Goal: Information Seeking & Learning: Learn about a topic

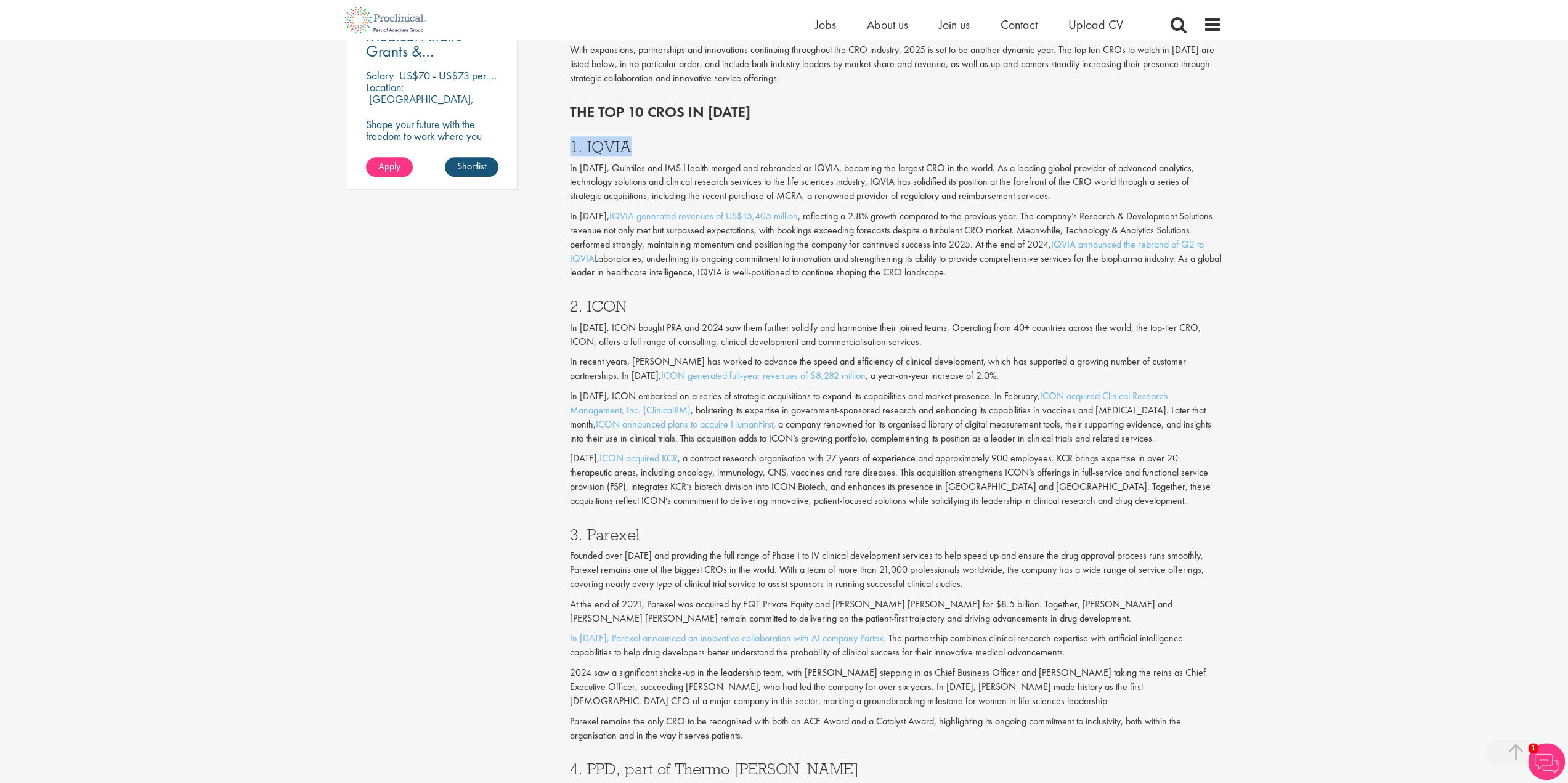
click at [645, 140] on h3 "1. IQVIA" at bounding box center [896, 146] width 652 height 16
drag, startPoint x: 629, startPoint y: 137, endPoint x: 584, endPoint y: 154, distance: 48.1
click at [584, 154] on h3 "1. IQVIA" at bounding box center [896, 146] width 652 height 16
copy h3 "IQVIA"
click at [667, 149] on h3 "1. IQVIA" at bounding box center [896, 146] width 652 height 16
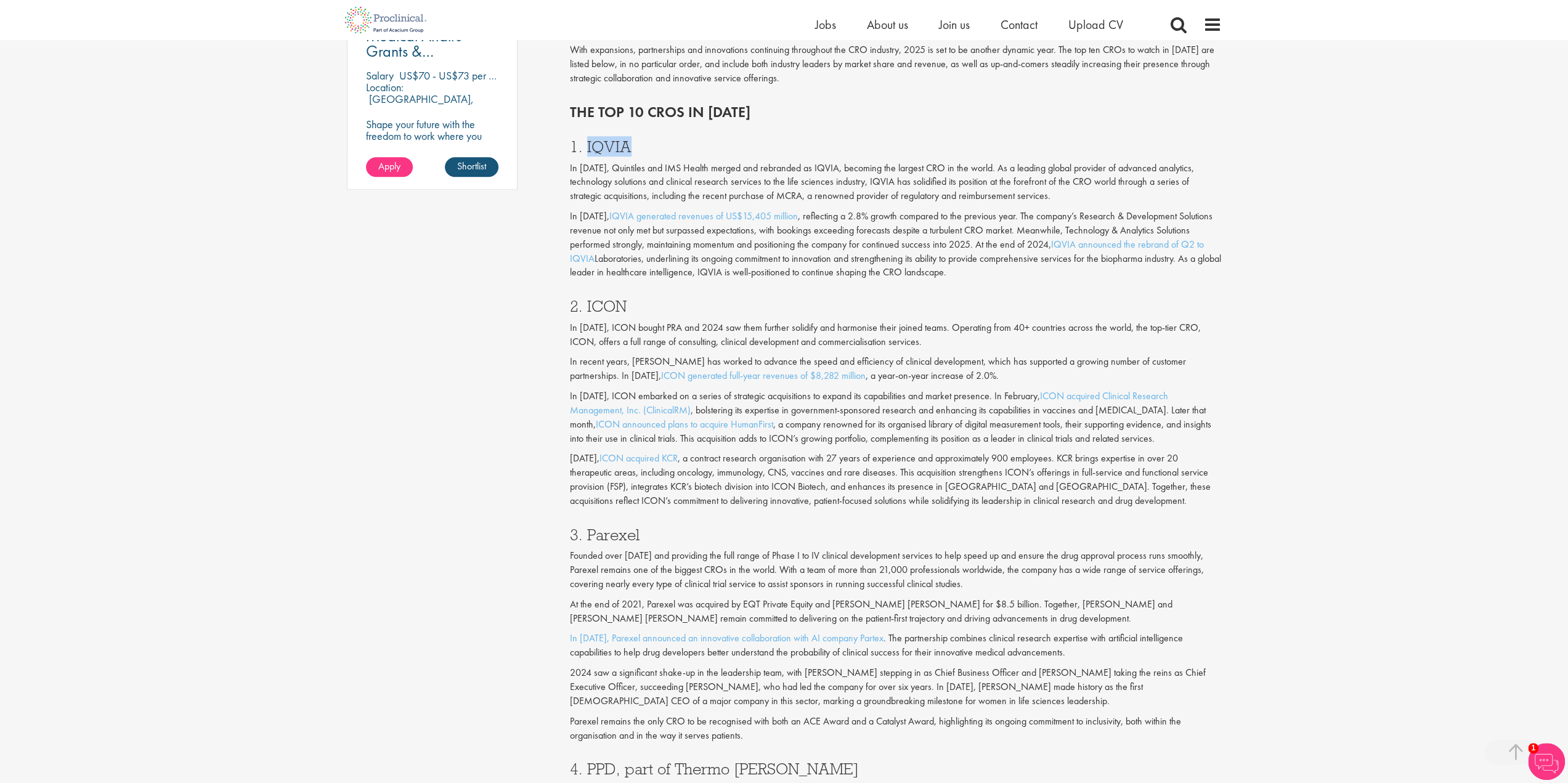
drag, startPoint x: 638, startPoint y: 143, endPoint x: 587, endPoint y: 146, distance: 51.1
click at [587, 146] on h3 "1. IQVIA" at bounding box center [896, 146] width 652 height 16
copy h3 "IQVIA"
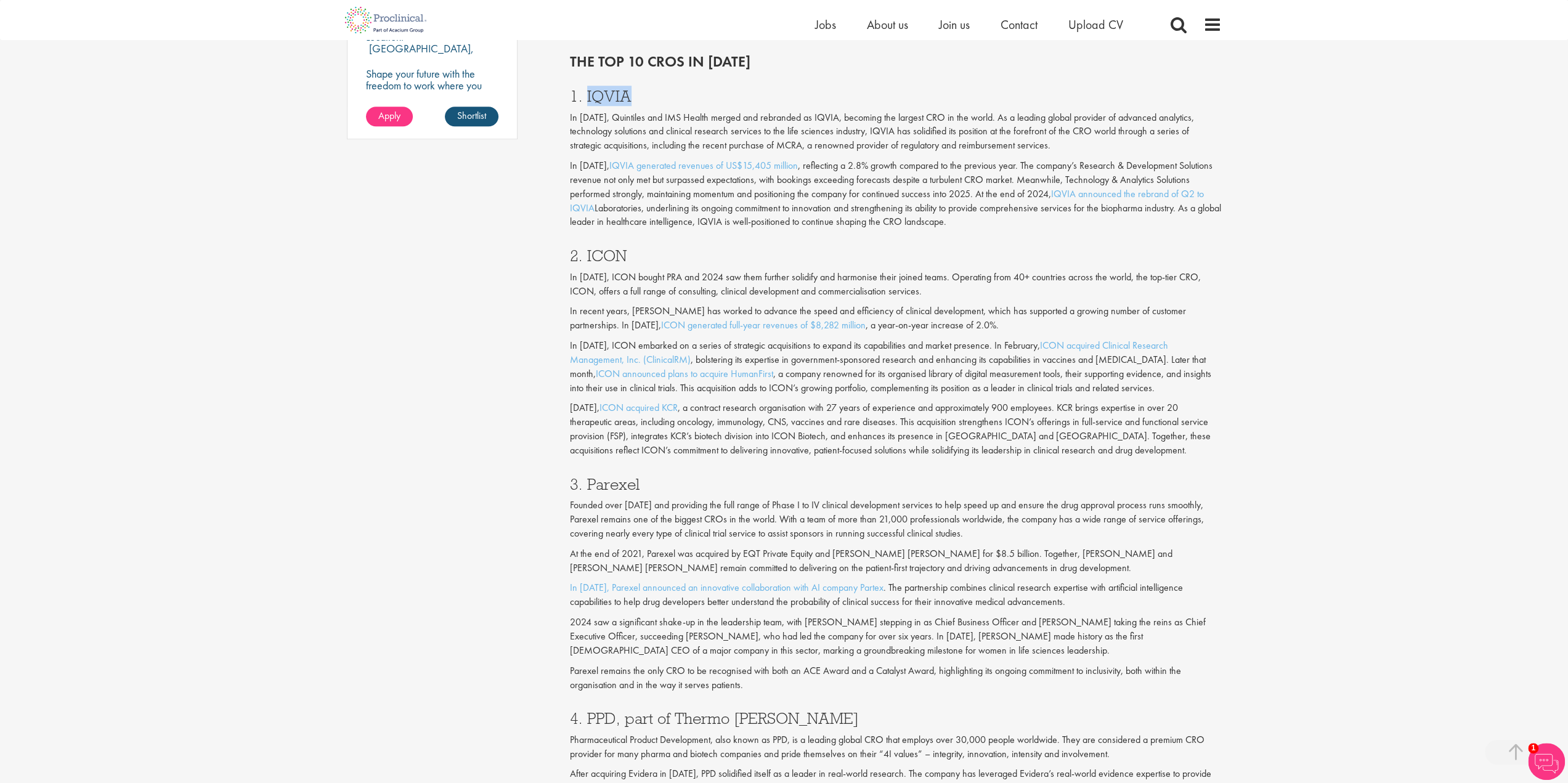
scroll to position [1048, 0]
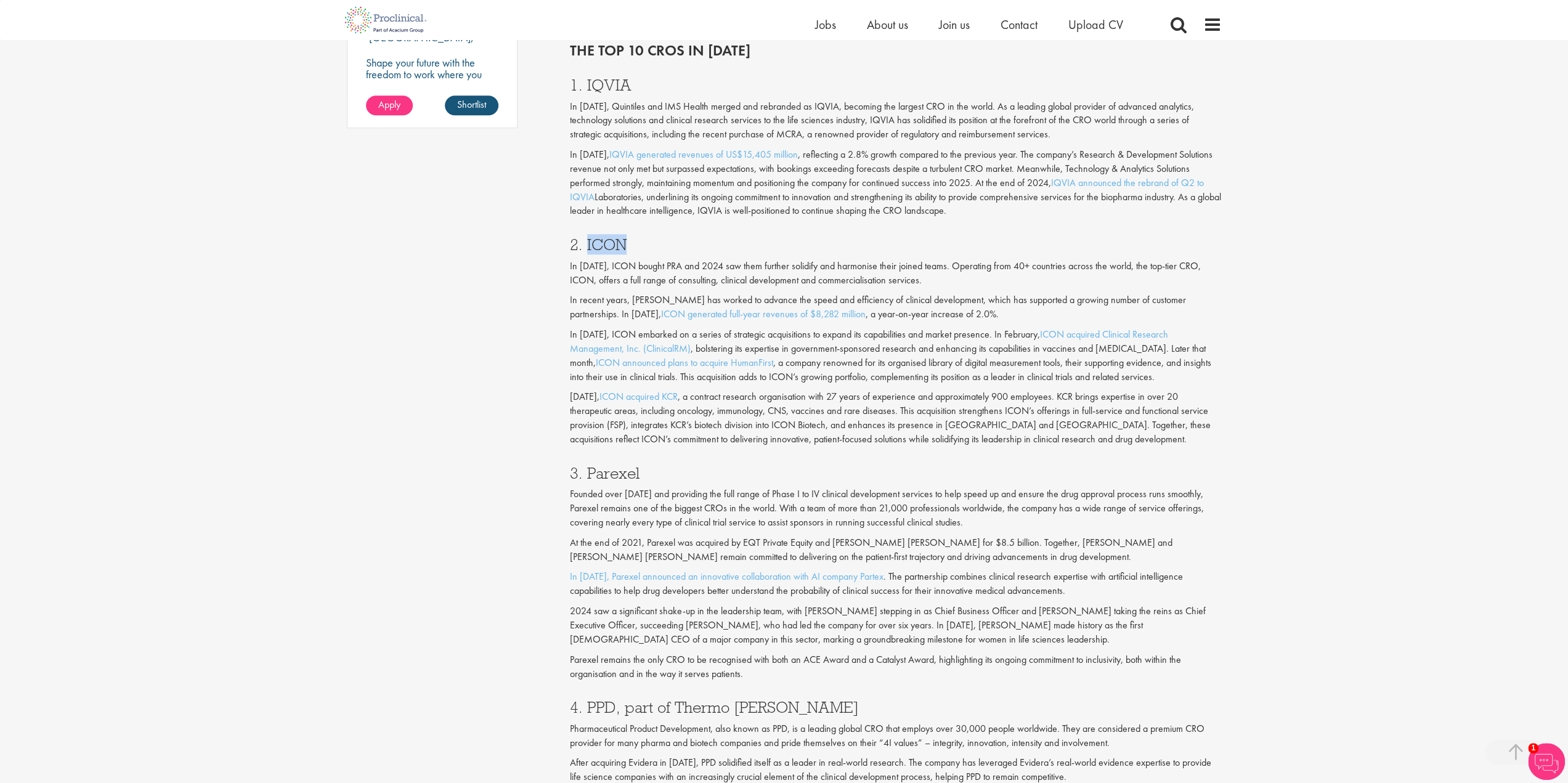
drag, startPoint x: 643, startPoint y: 247, endPoint x: 585, endPoint y: 247, distance: 58.0
click at [585, 247] on h3 "2. ICON" at bounding box center [896, 244] width 652 height 16
copy h3 "ICON"
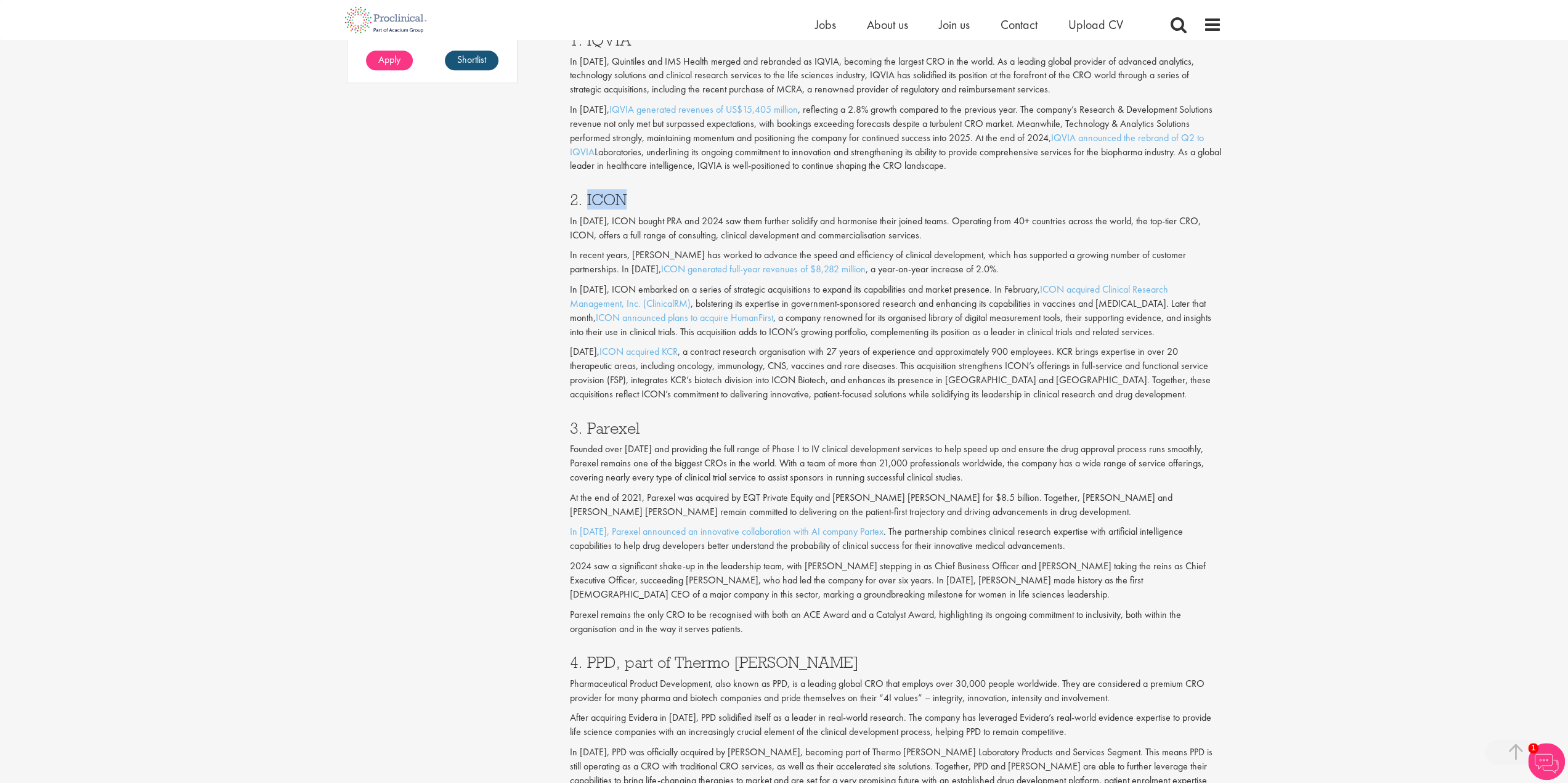
scroll to position [1171, 0]
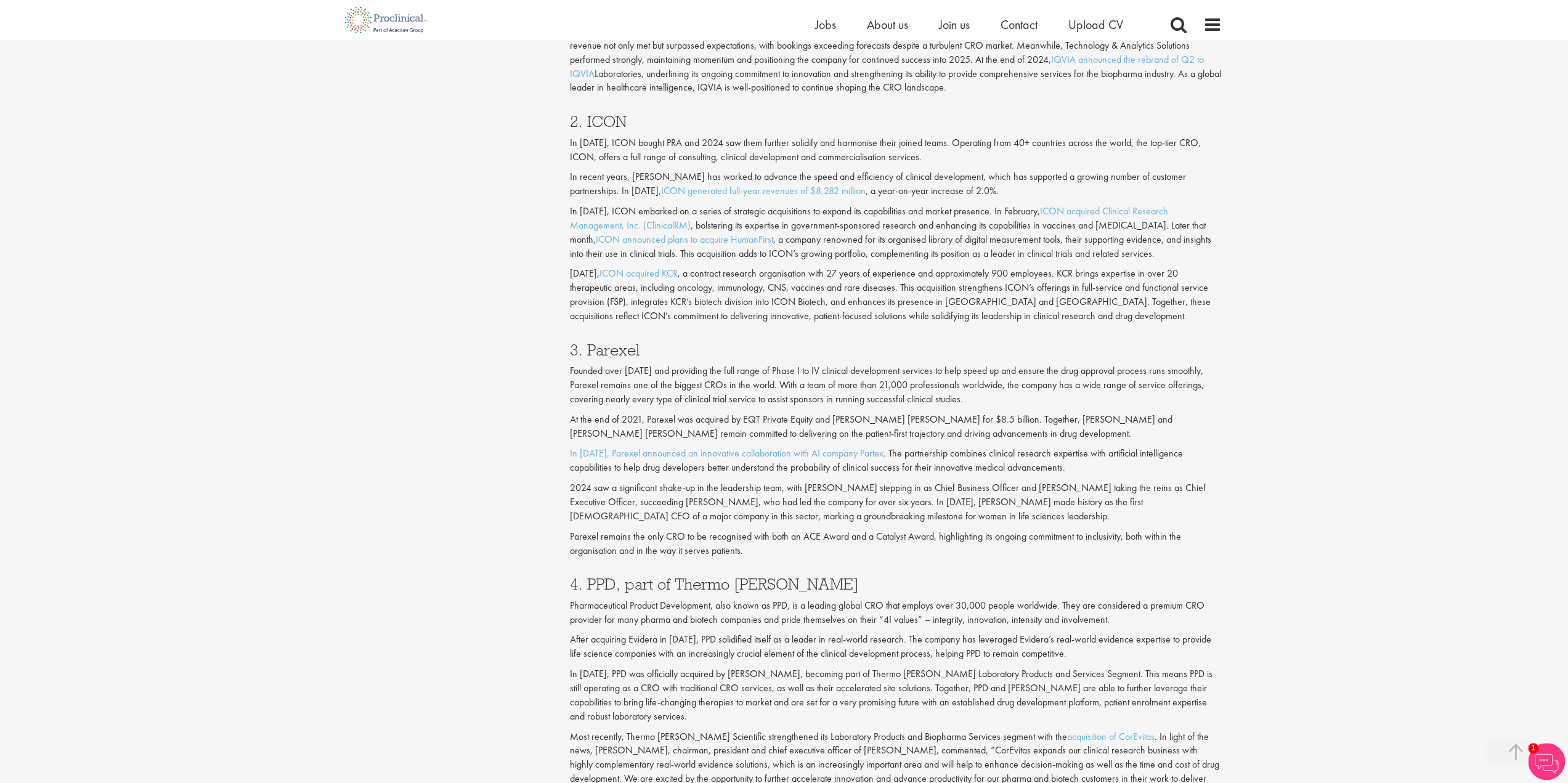
click at [654, 366] on p "Founded over [DATE] and providing the full range of Phase I to IV clinical deve…" at bounding box center [896, 385] width 652 height 43
drag, startPoint x: 663, startPoint y: 347, endPoint x: 586, endPoint y: 348, distance: 77.0
click at [586, 348] on h3 "3. Parexel" at bounding box center [896, 349] width 652 height 16
copy h3 "Parexel"
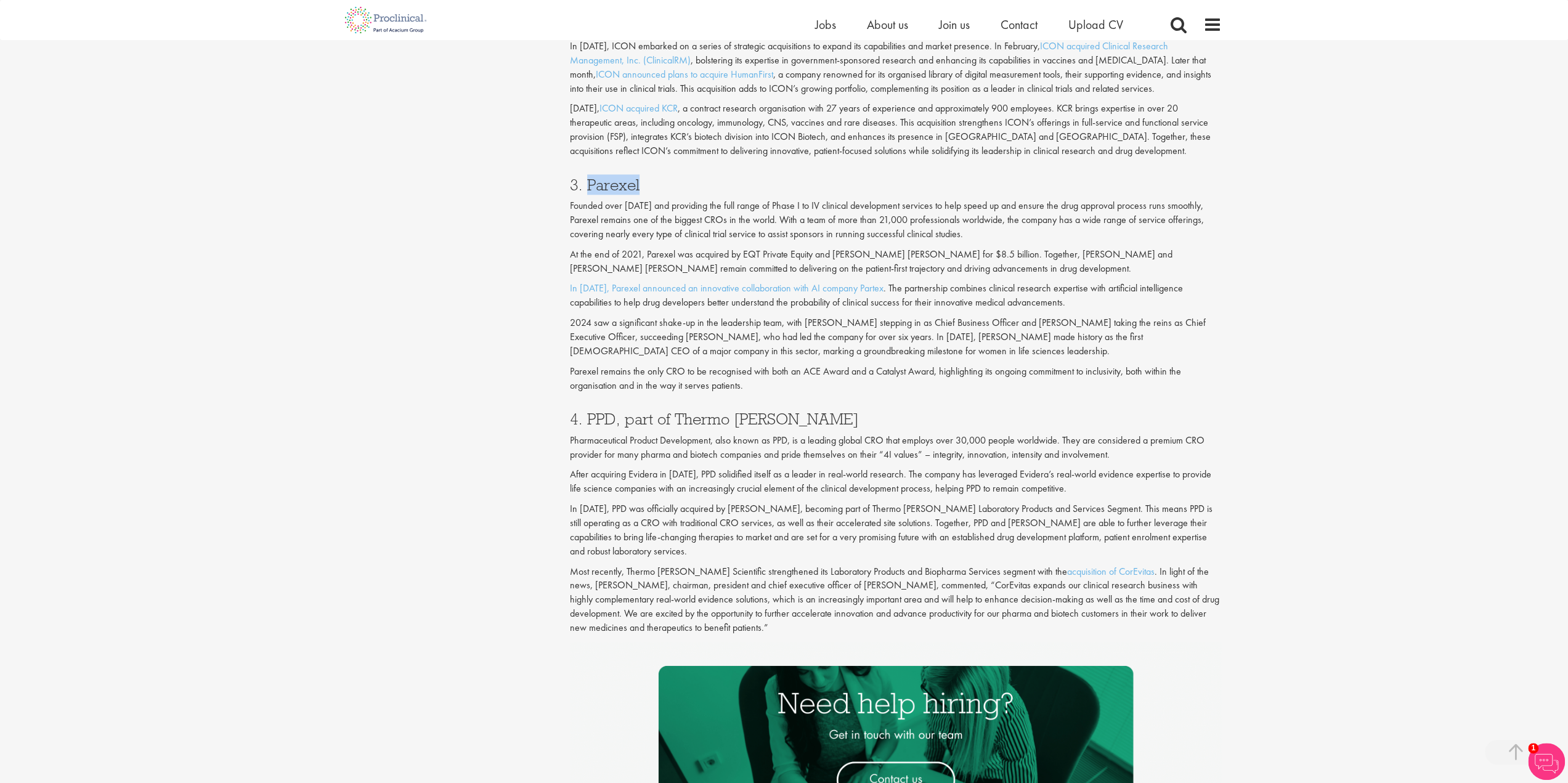
scroll to position [1356, 0]
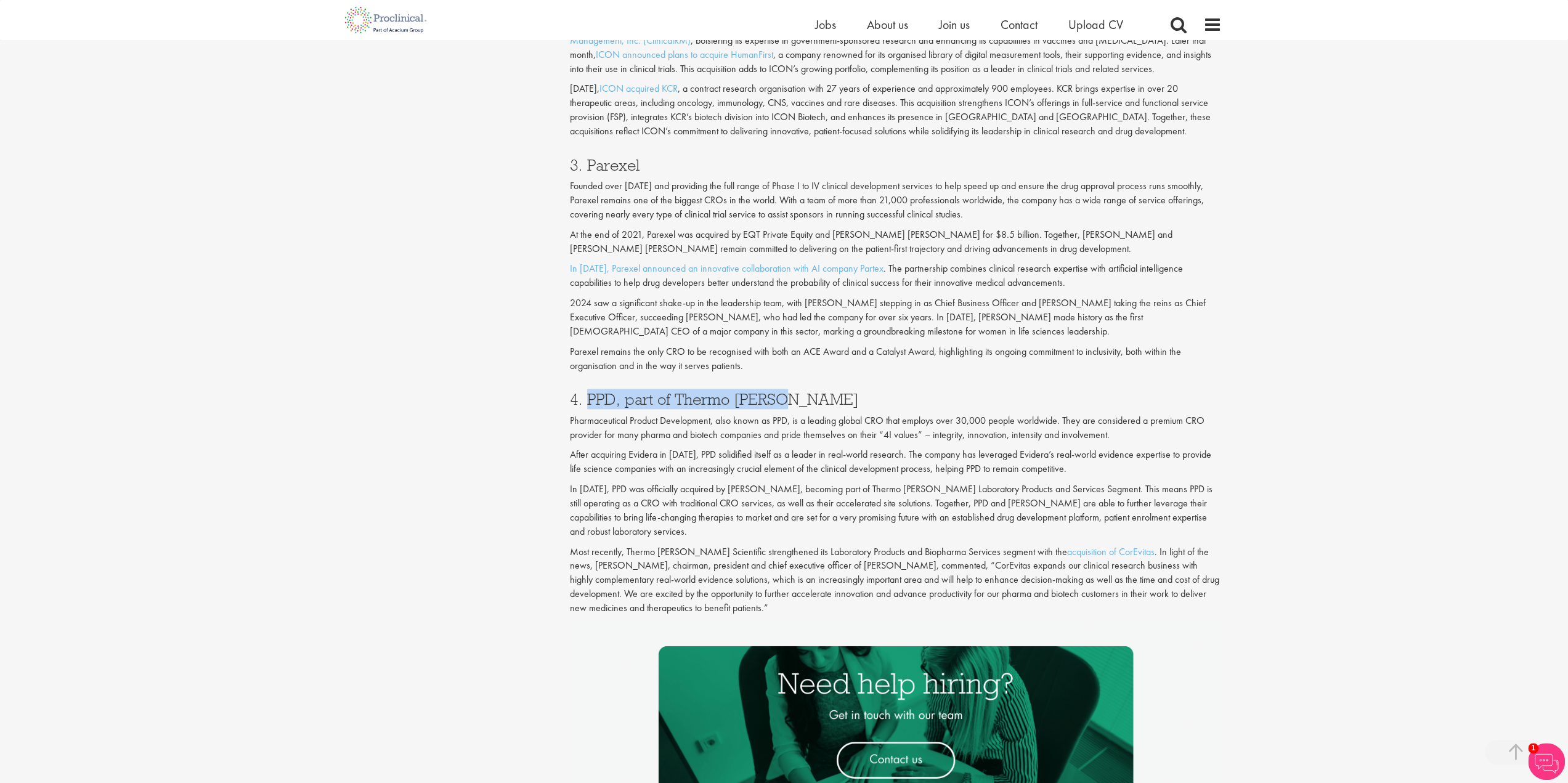
drag, startPoint x: 795, startPoint y: 396, endPoint x: 587, endPoint y: 392, distance: 208.0
click at [587, 392] on h3 "4. PPD, part of Thermo [PERSON_NAME]" at bounding box center [896, 399] width 652 height 16
copy h3 "PPD, part of [PERSON_NAME]"
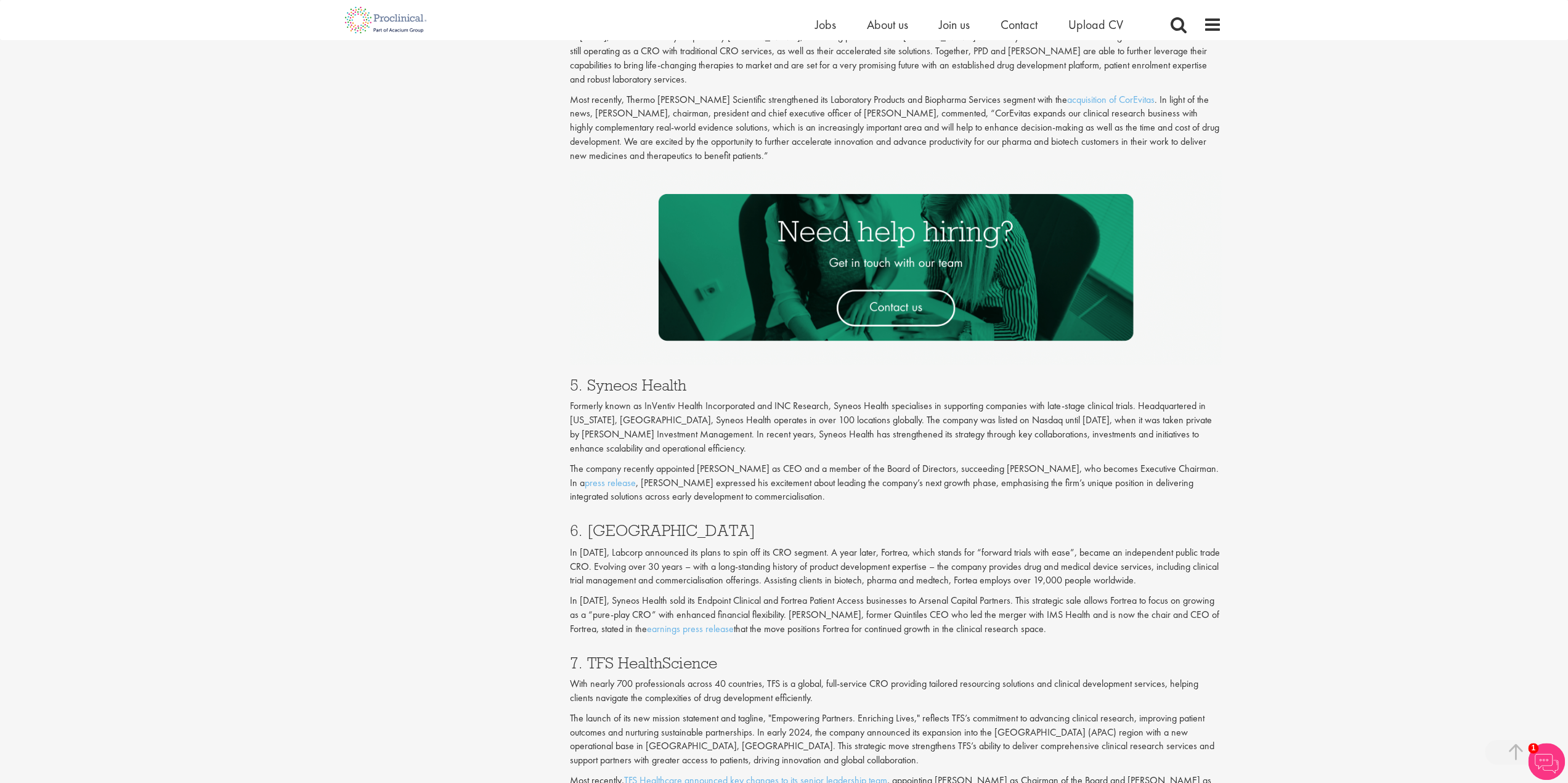
scroll to position [1848, 0]
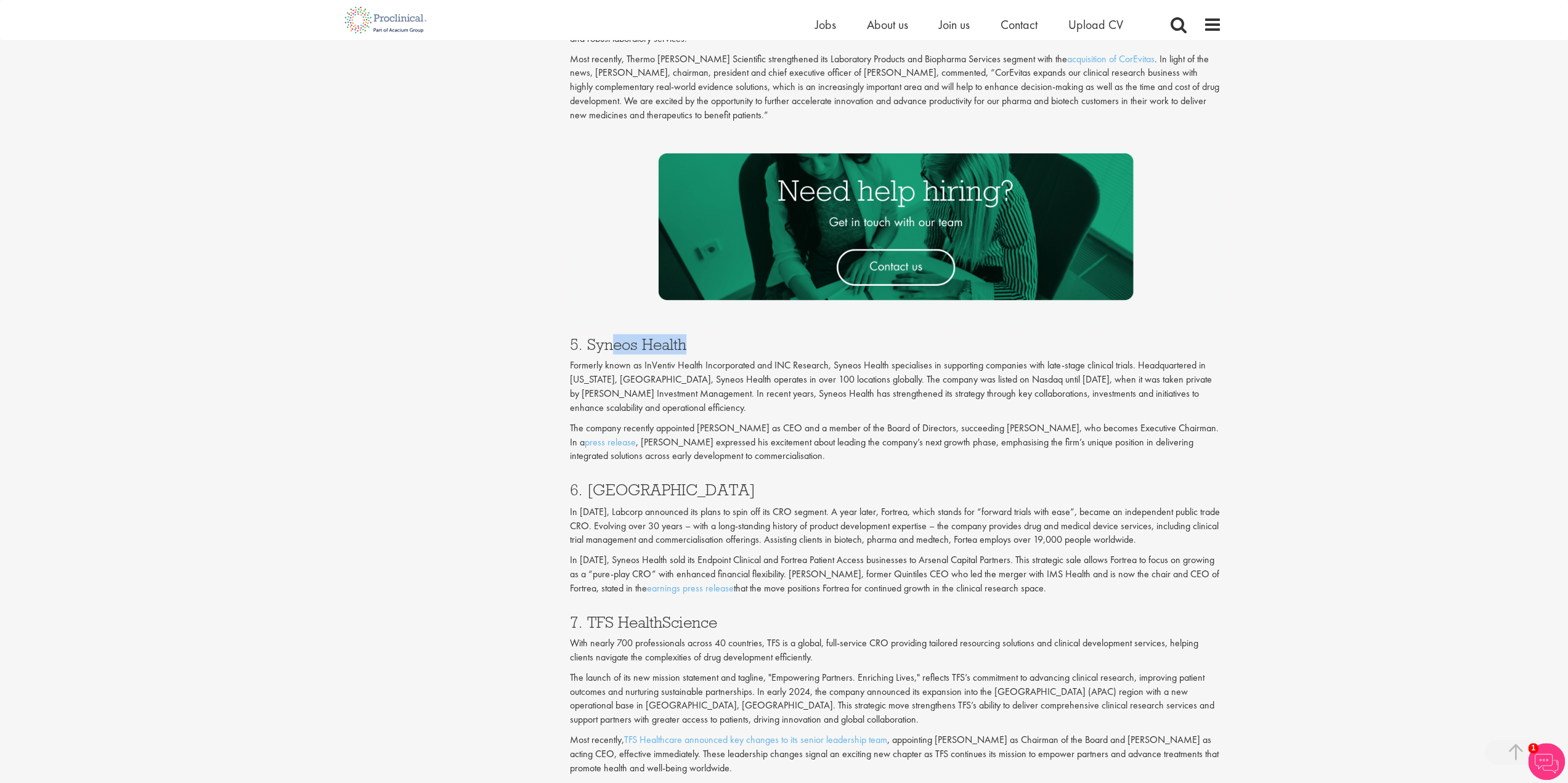
drag, startPoint x: 689, startPoint y: 347, endPoint x: 612, endPoint y: 337, distance: 77.6
click at [612, 337] on h3 "5. Syneos Health" at bounding box center [896, 344] width 652 height 16
click at [675, 384] on p "Formerly known as InVentiv Health Incorporated and INC Research, Syneos Health …" at bounding box center [896, 386] width 652 height 56
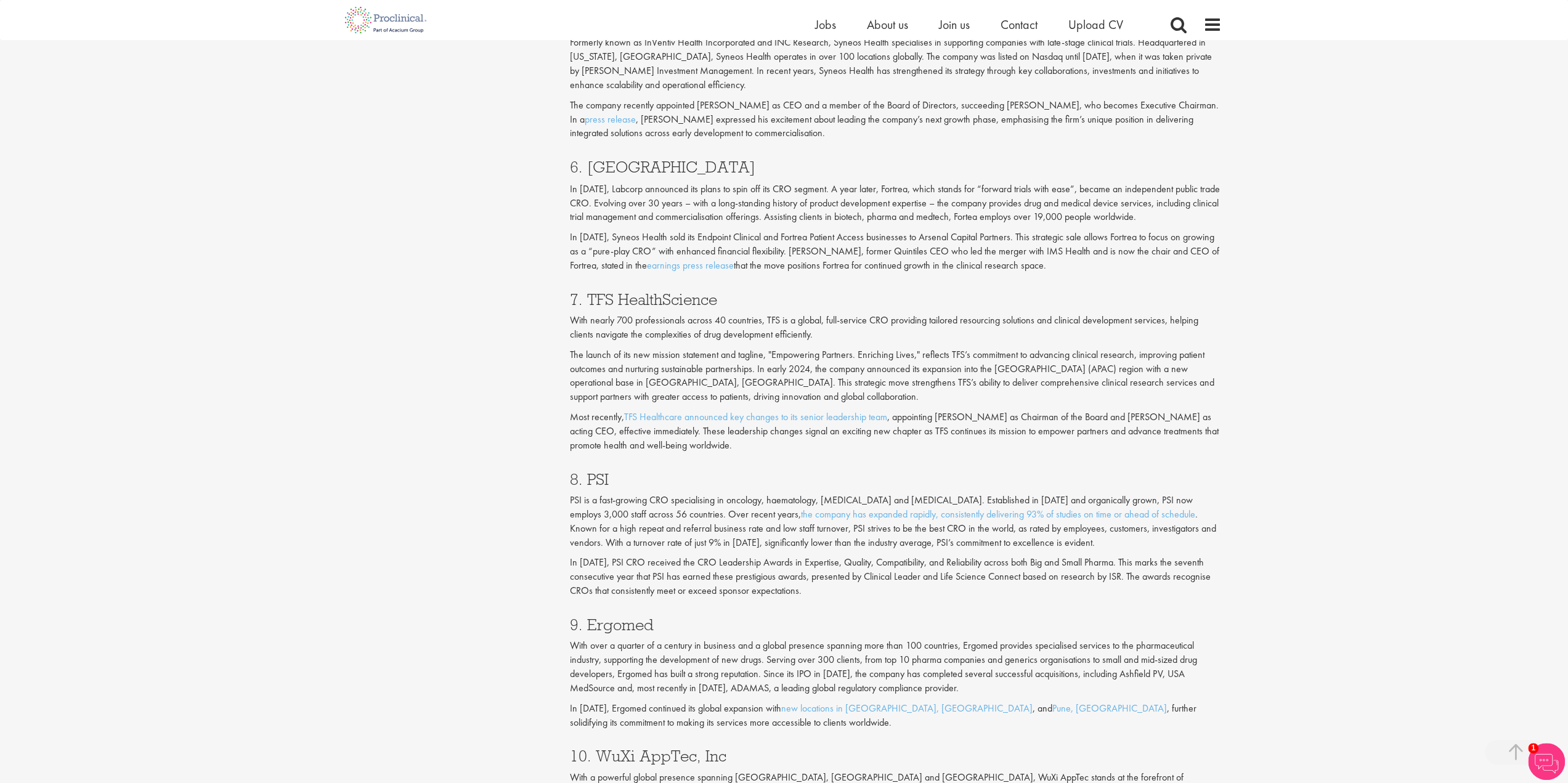
scroll to position [2218, 0]
